Goal: Task Accomplishment & Management: Use online tool/utility

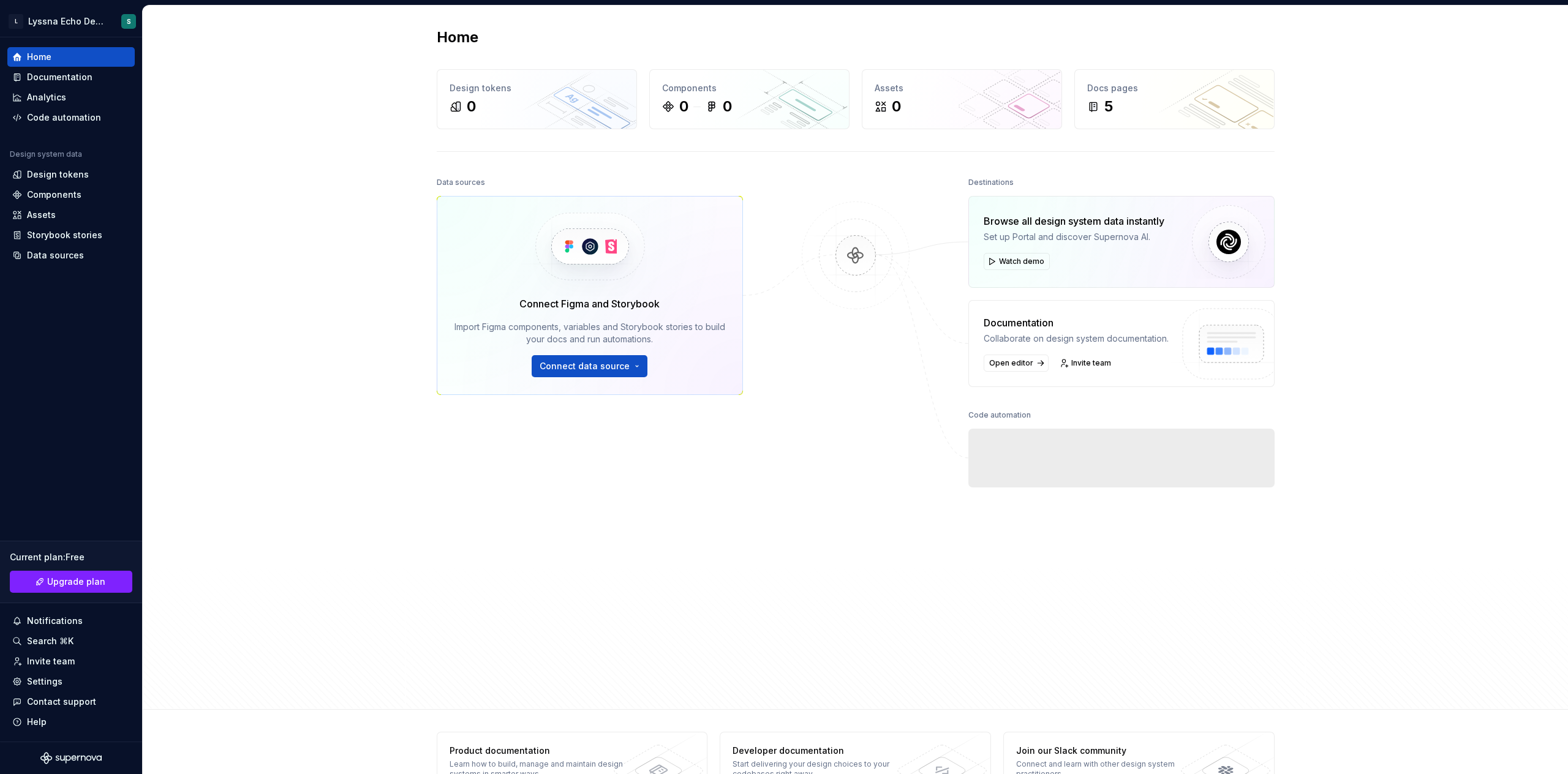
click at [343, 382] on div "Home Design tokens 0 Components 0 0 Assets 0 Docs pages 5 Data sources Connect …" at bounding box center [855, 357] width 1425 height 704
click at [577, 364] on span "Connect data source" at bounding box center [584, 366] width 90 height 12
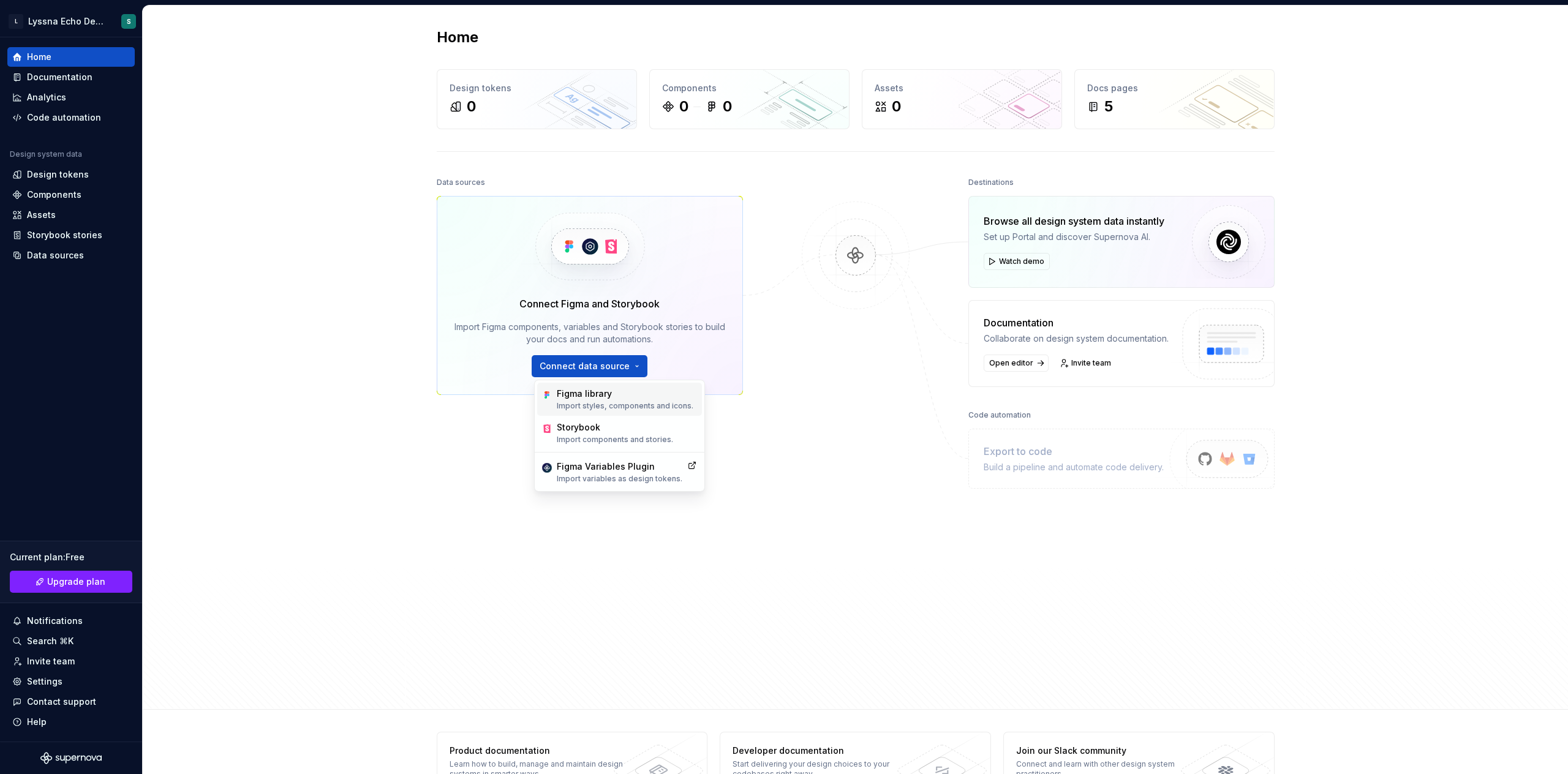
click at [588, 387] on div "Figma library Import styles, components and icons." at bounding box center [620, 399] width 165 height 33
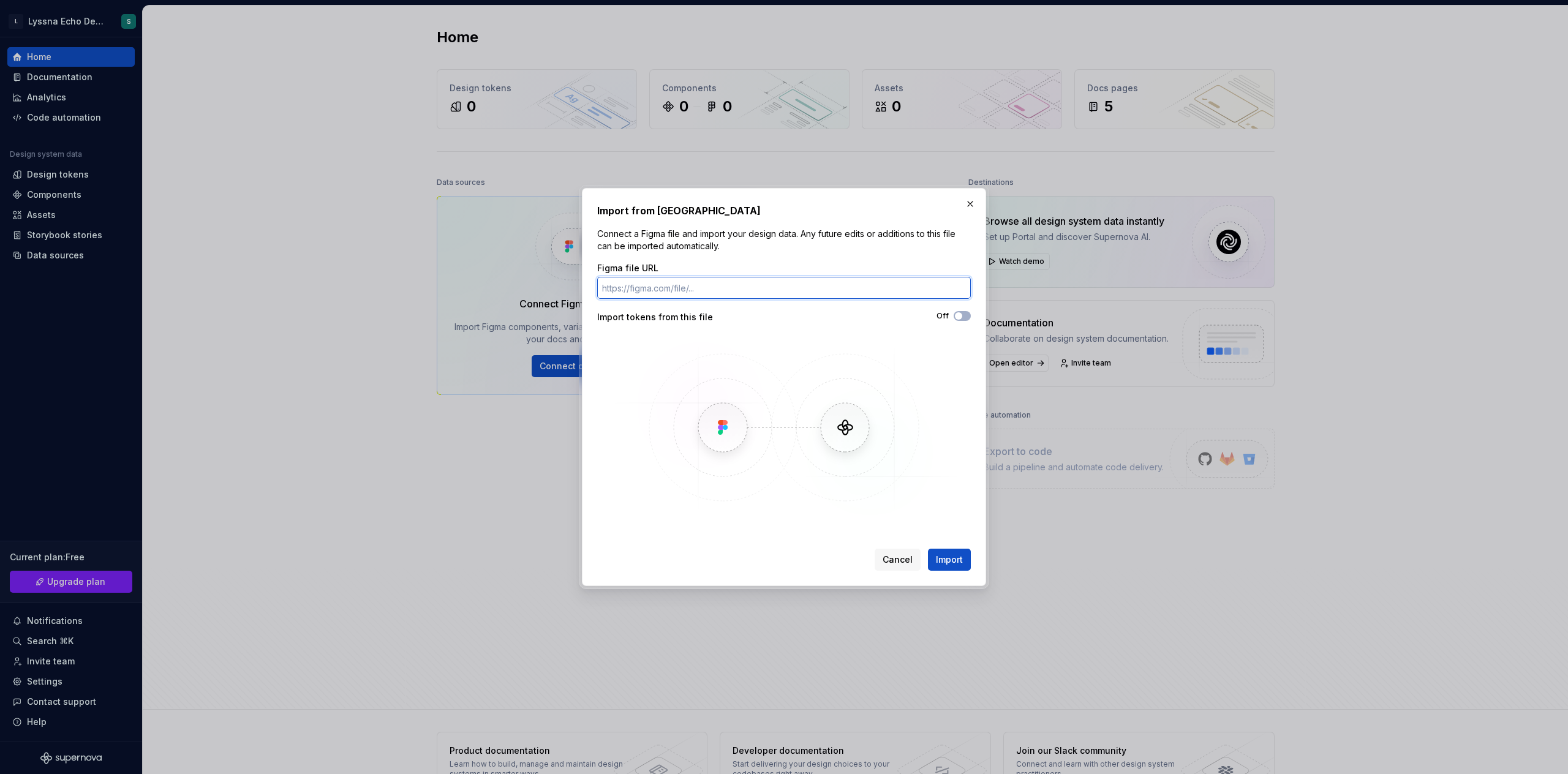
paste input "[URL][DOMAIN_NAME]"
type input "[URL][DOMAIN_NAME]"
click at [958, 317] on span "button" at bounding box center [958, 315] width 7 height 7
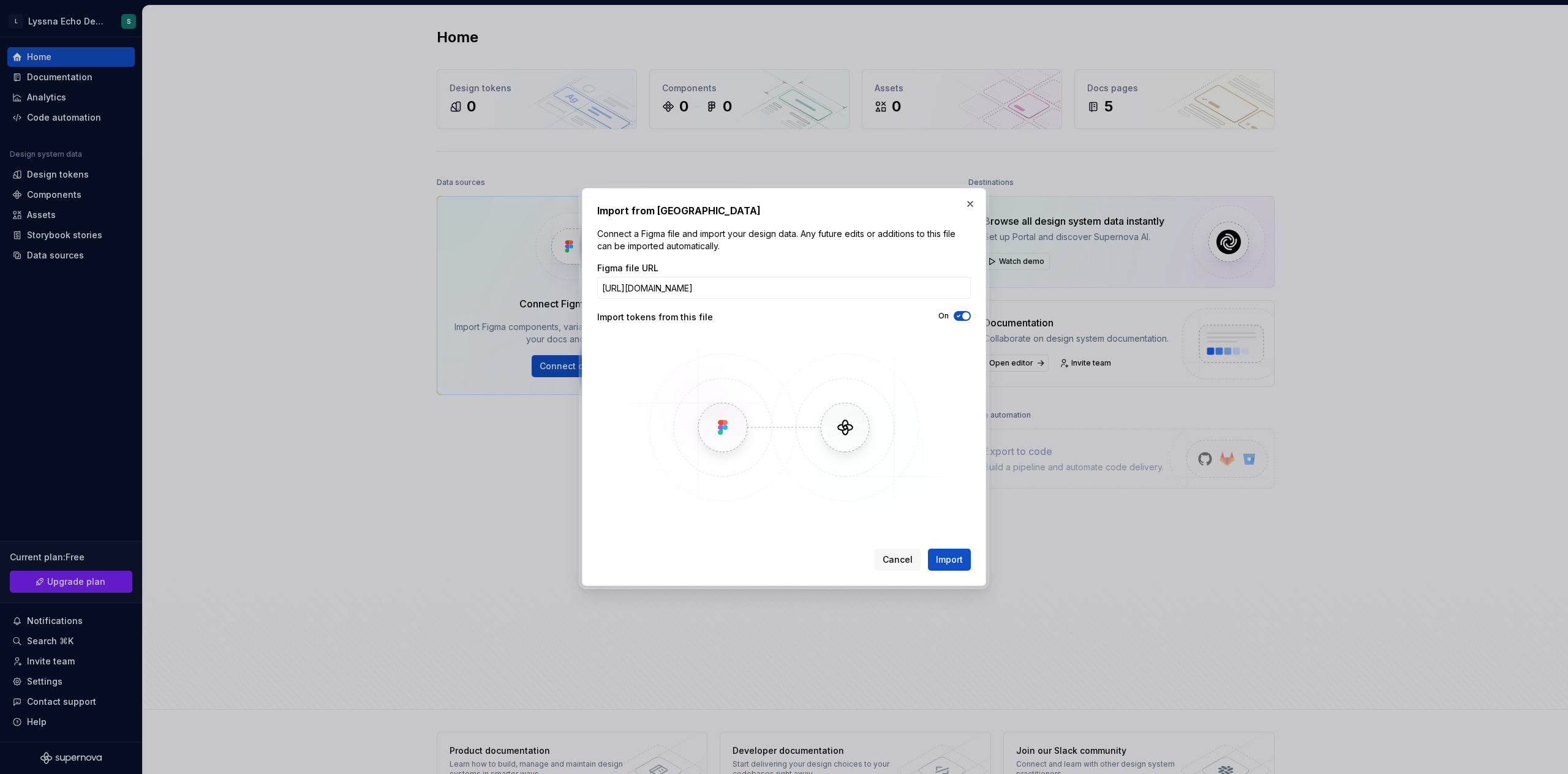
drag, startPoint x: 953, startPoint y: 557, endPoint x: 947, endPoint y: 458, distance: 99.2
click at [953, 557] on span "Import" at bounding box center [949, 559] width 27 height 12
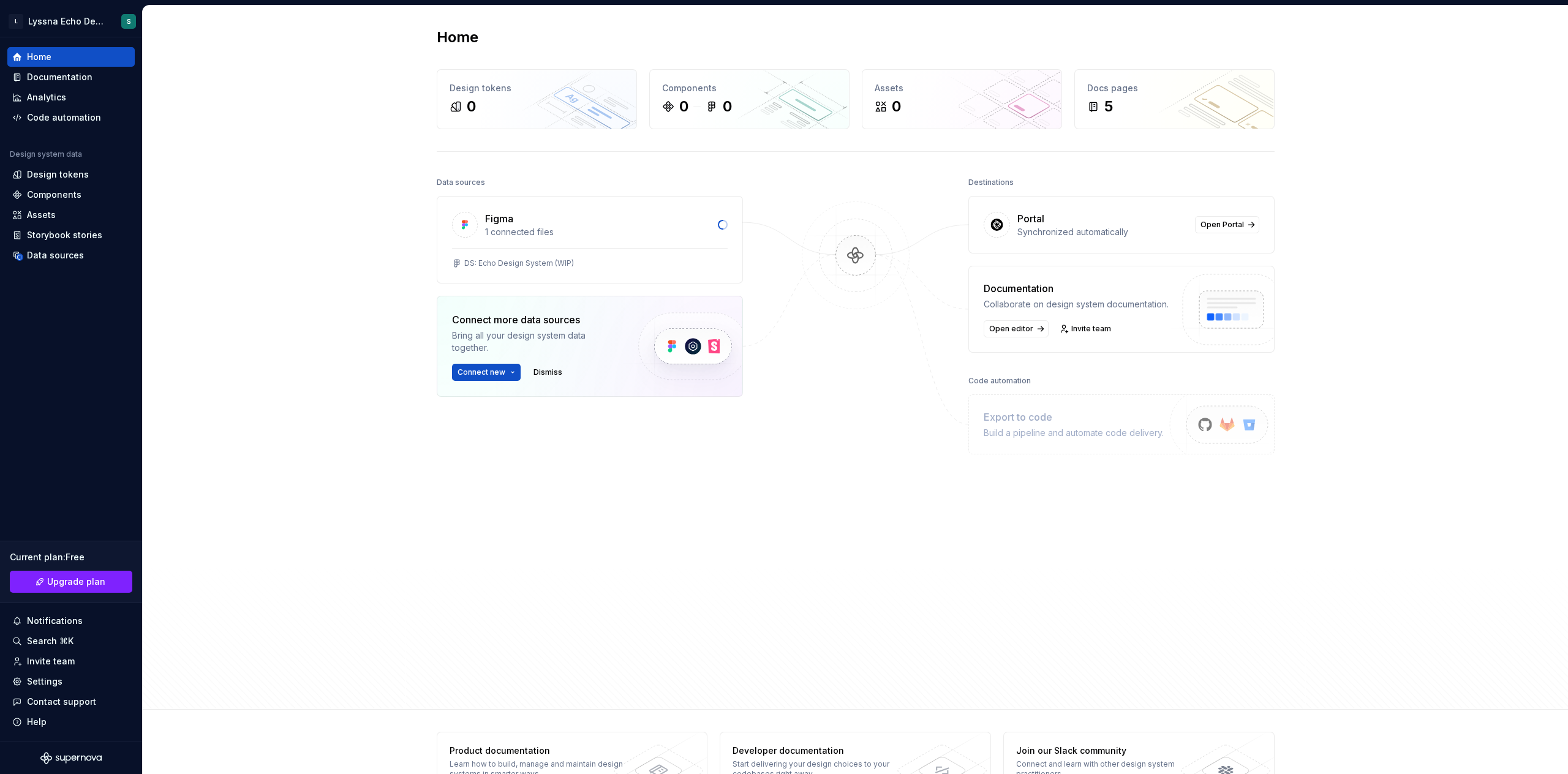
click at [748, 519] on div "Data sources Figma 1 connected files DS: Echo Design System (WIP) Connect more …" at bounding box center [855, 431] width 838 height 513
click at [706, 512] on div "Data sources Figma 1 connected files DS: Echo Design System (WIP) Connect more …" at bounding box center [589, 406] width 306 height 465
click at [617, 526] on div "Data sources Figma 1 connected files DS: Echo Design System (WIP) Connect more …" at bounding box center [589, 406] width 306 height 465
click at [604, 536] on div "Data sources Figma 1 connected files DS: Echo Design System (WIP) Connect more …" at bounding box center [589, 406] width 306 height 465
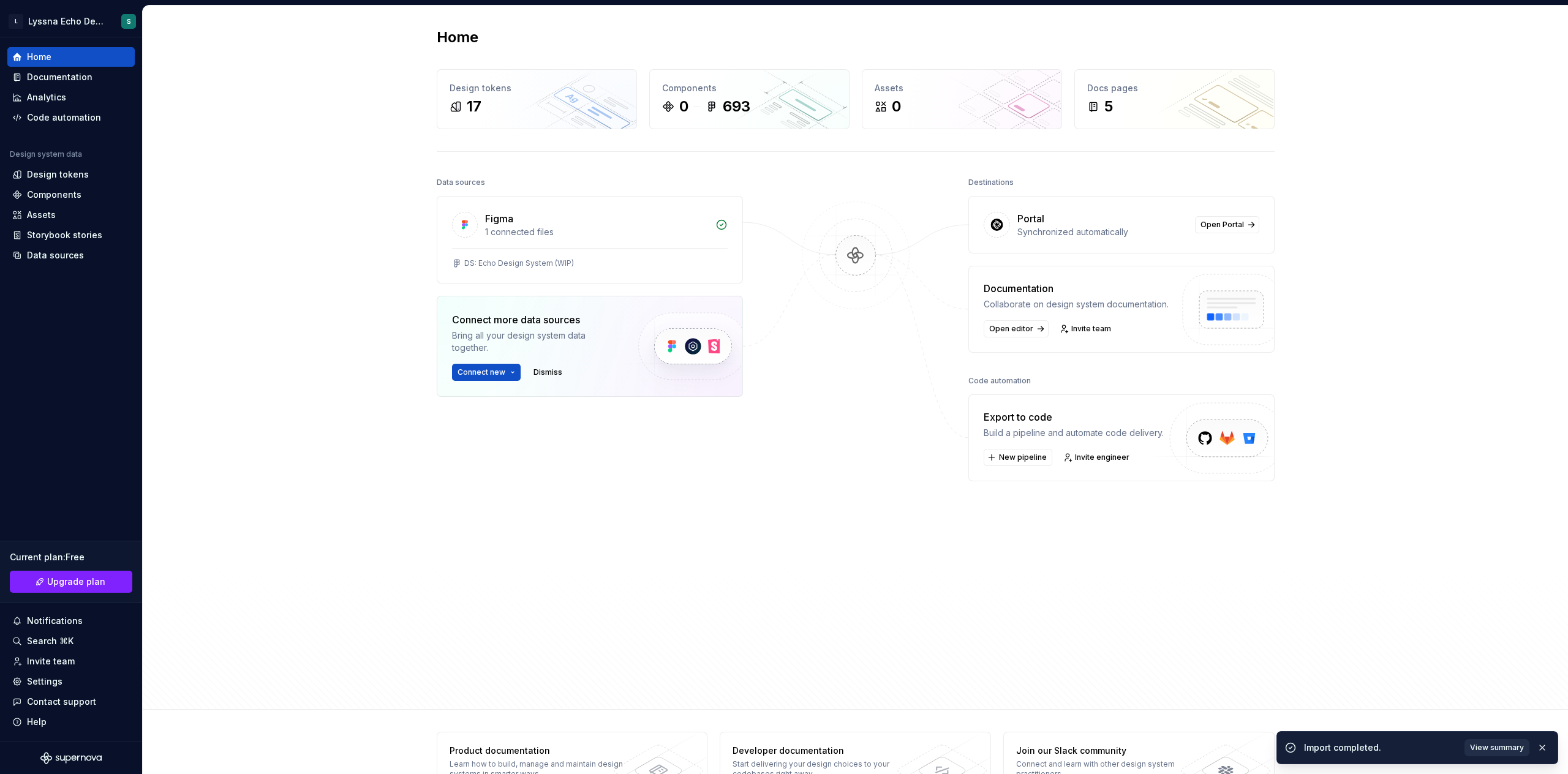
click at [1484, 747] on span "View summary" at bounding box center [1496, 748] width 54 height 10
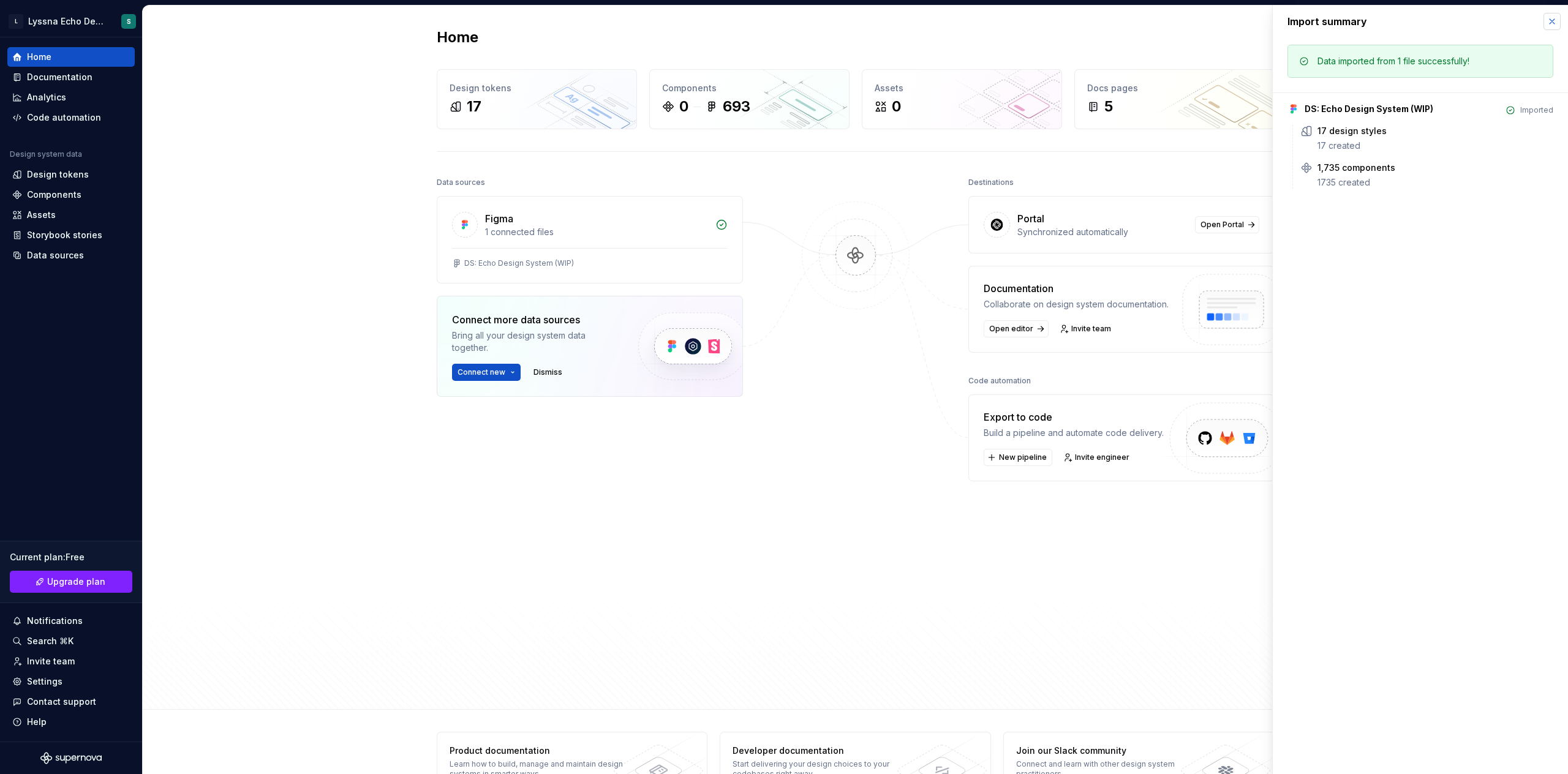
click at [1552, 19] on button "button" at bounding box center [1551, 21] width 17 height 17
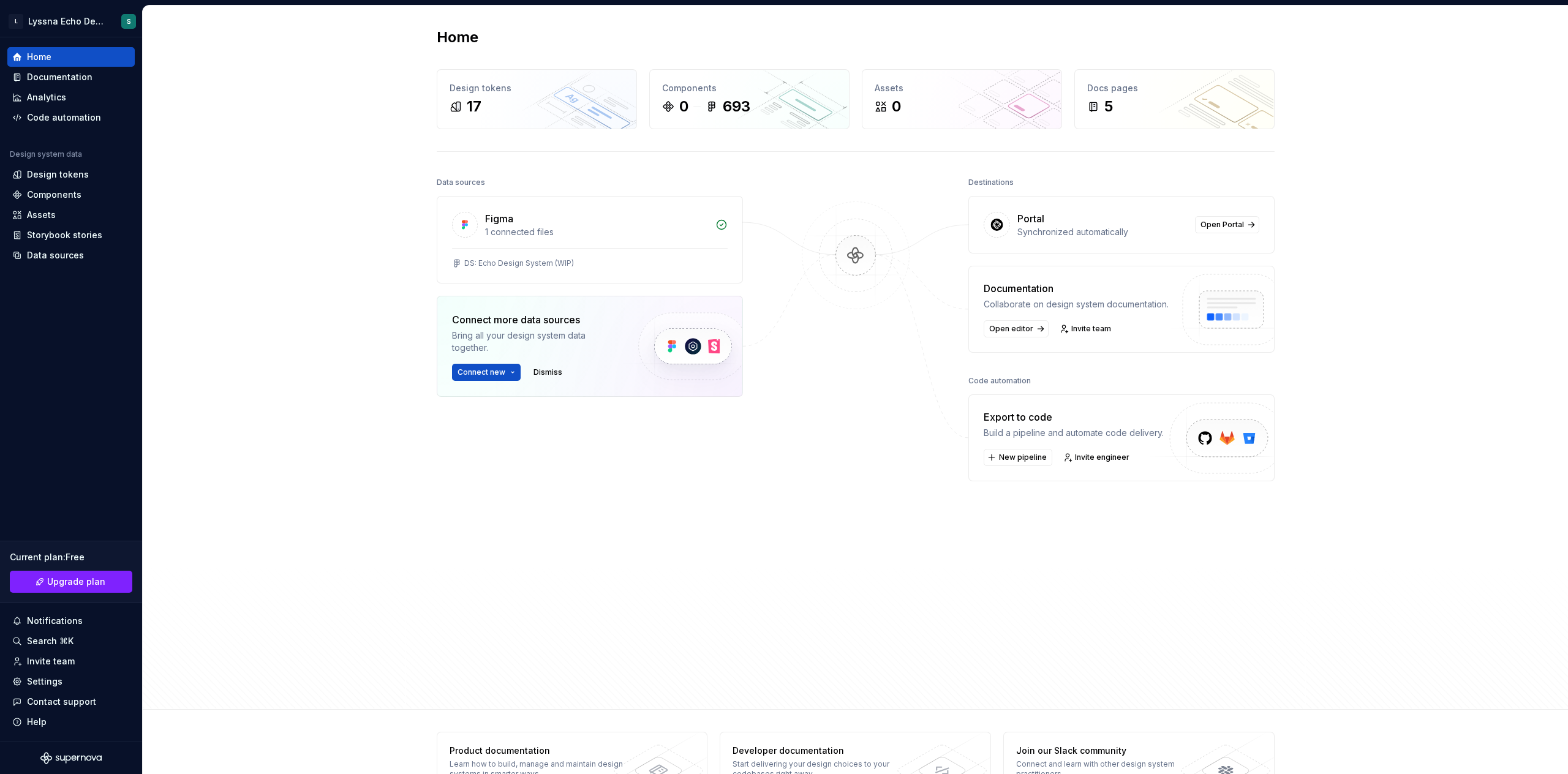
click at [947, 331] on div "Data sources Figma 1 connected files DS: Echo Design System (WIP) Connect more …" at bounding box center [855, 431] width 838 height 513
click at [1029, 328] on span "Open editor" at bounding box center [1010, 329] width 44 height 10
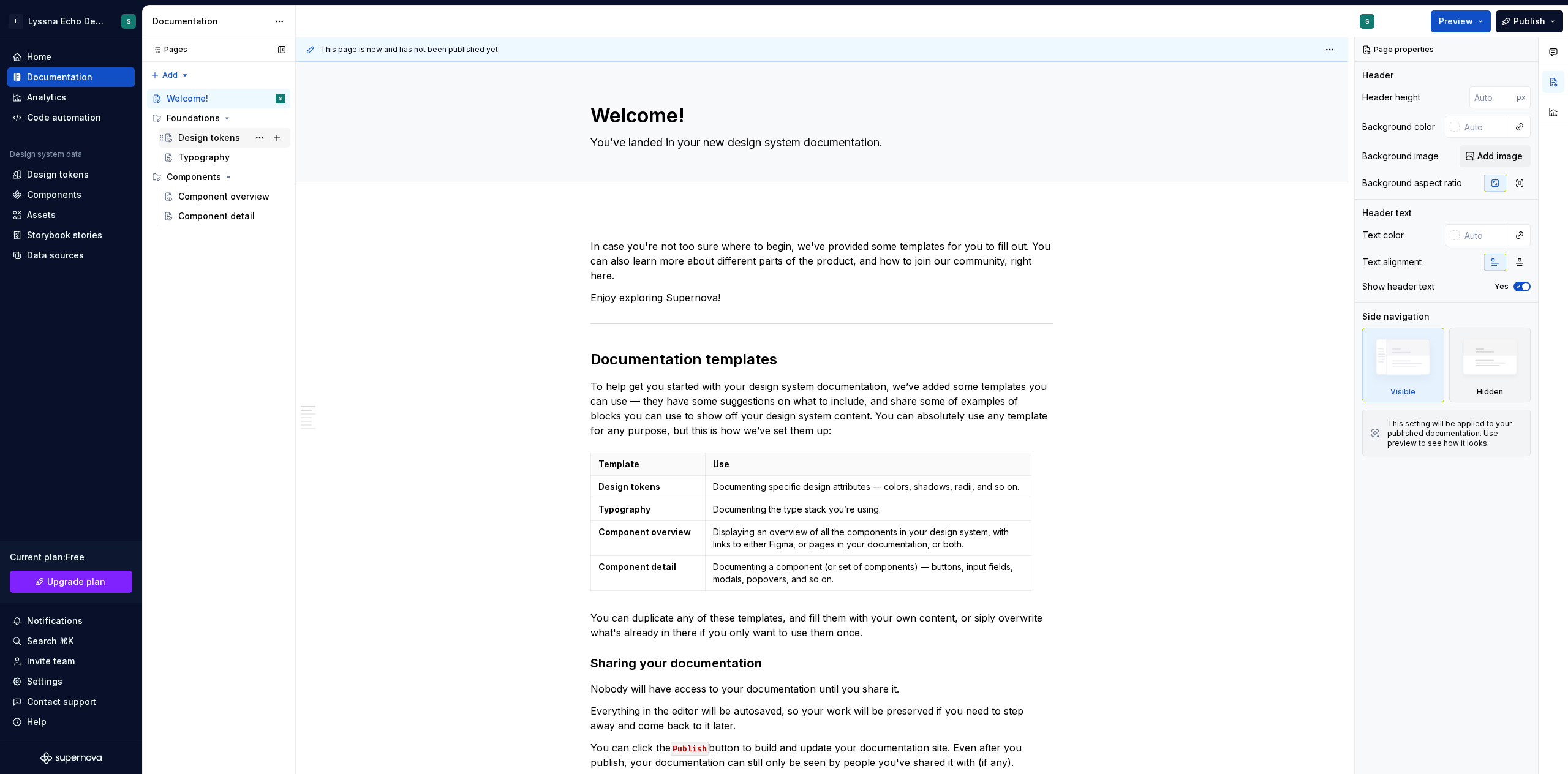
click at [231, 140] on div "Design tokens" at bounding box center [209, 138] width 62 height 12
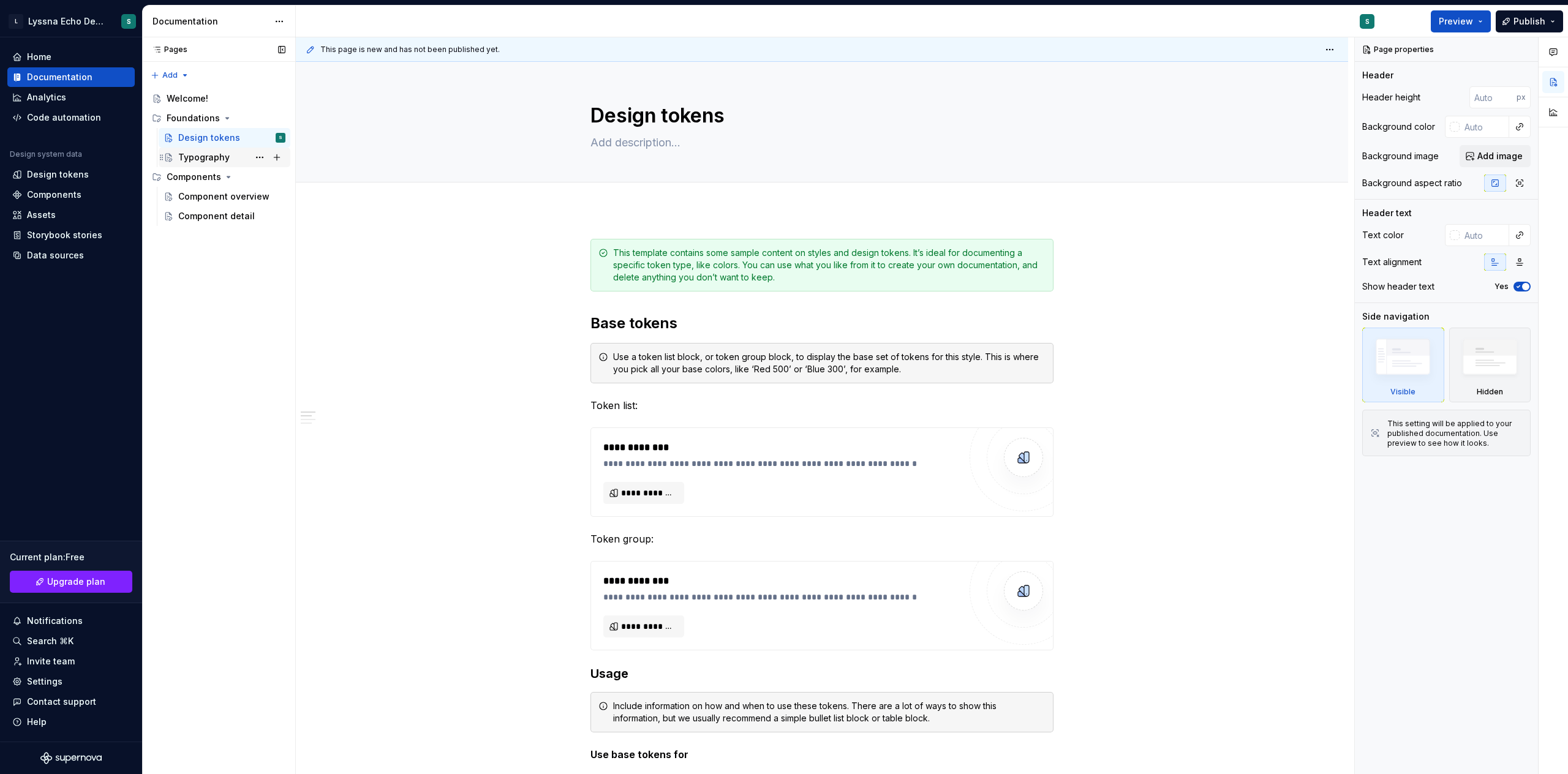
click at [234, 158] on div "Typography" at bounding box center [232, 157] width 107 height 17
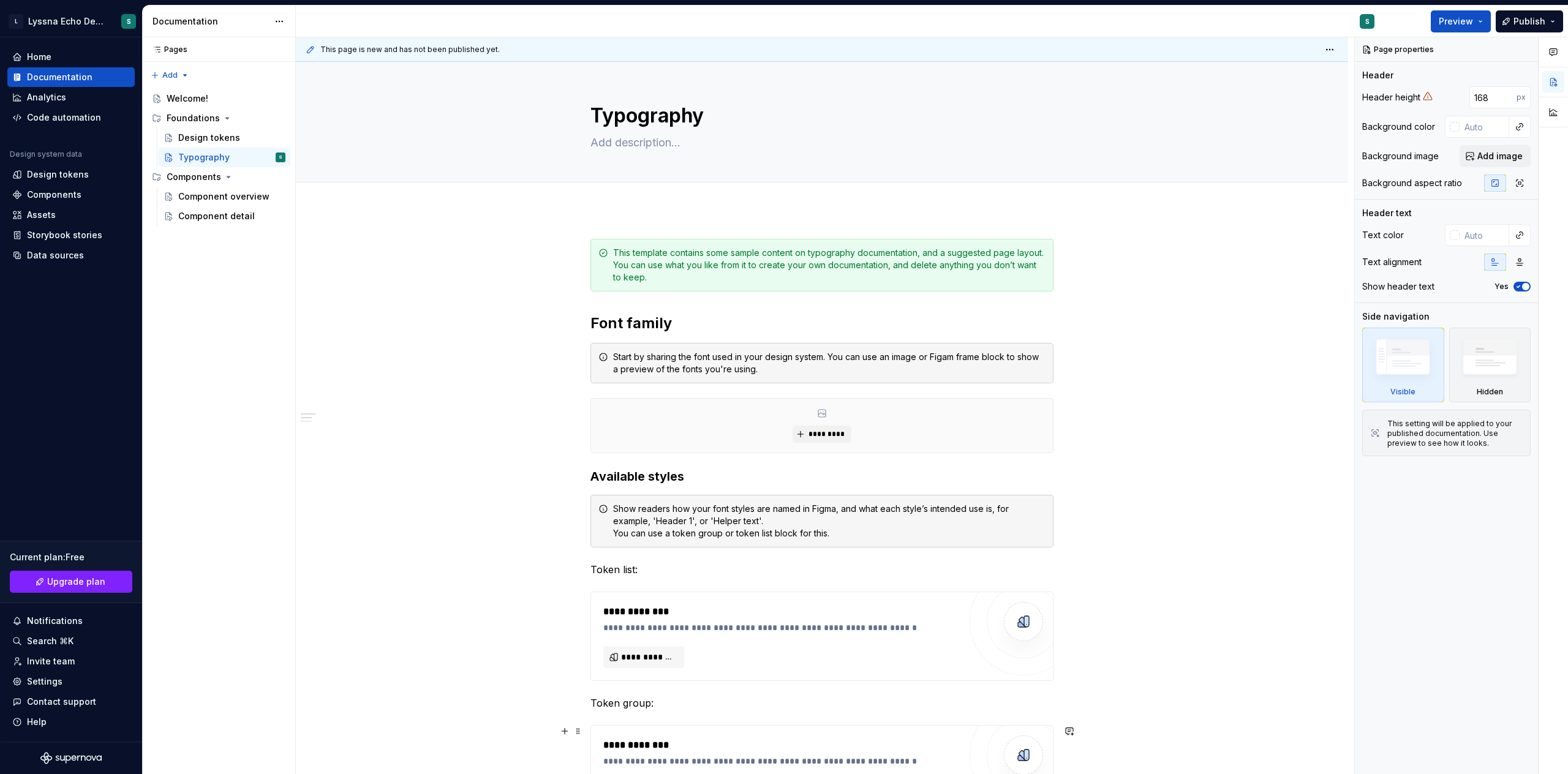
type textarea "*"
